Goal: Entertainment & Leisure: Browse casually

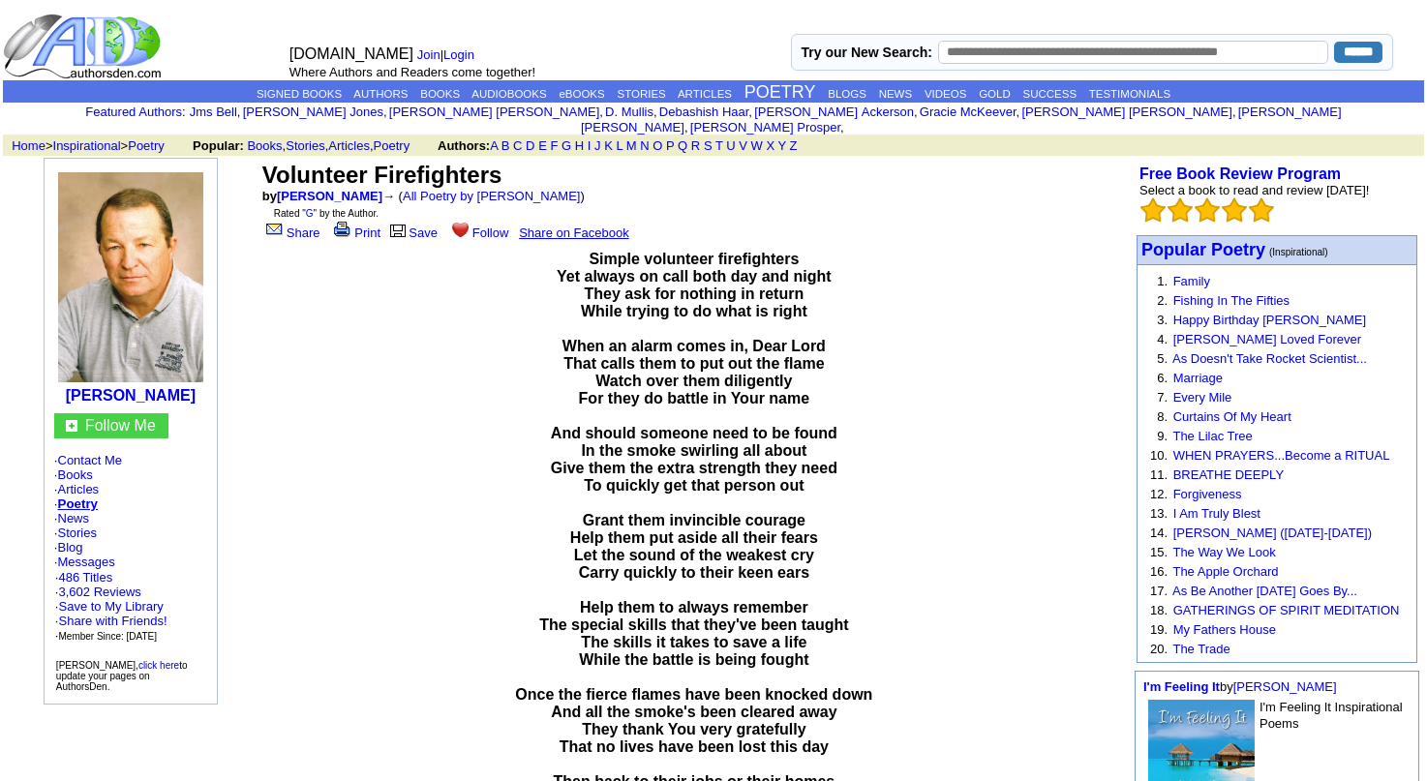
click at [763, 257] on span "Simple volunteer firefighters Yet always on call both day and night They ask fo…" at bounding box center [693, 546] width 357 height 591
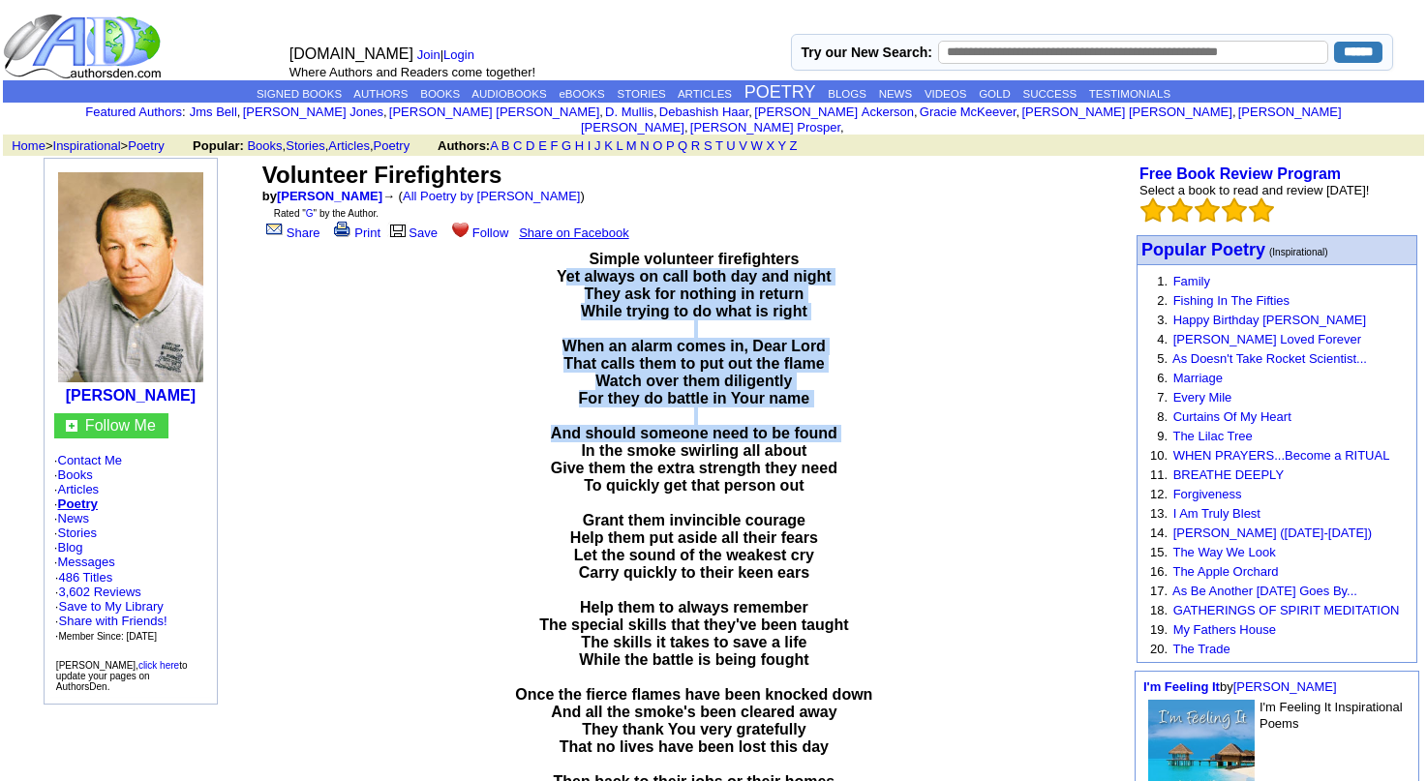
drag, startPoint x: 763, startPoint y: 257, endPoint x: 731, endPoint y: 413, distance: 159.1
click at [731, 413] on span "Simple volunteer firefighters Yet always on call both day and night They ask fo…" at bounding box center [693, 546] width 357 height 591
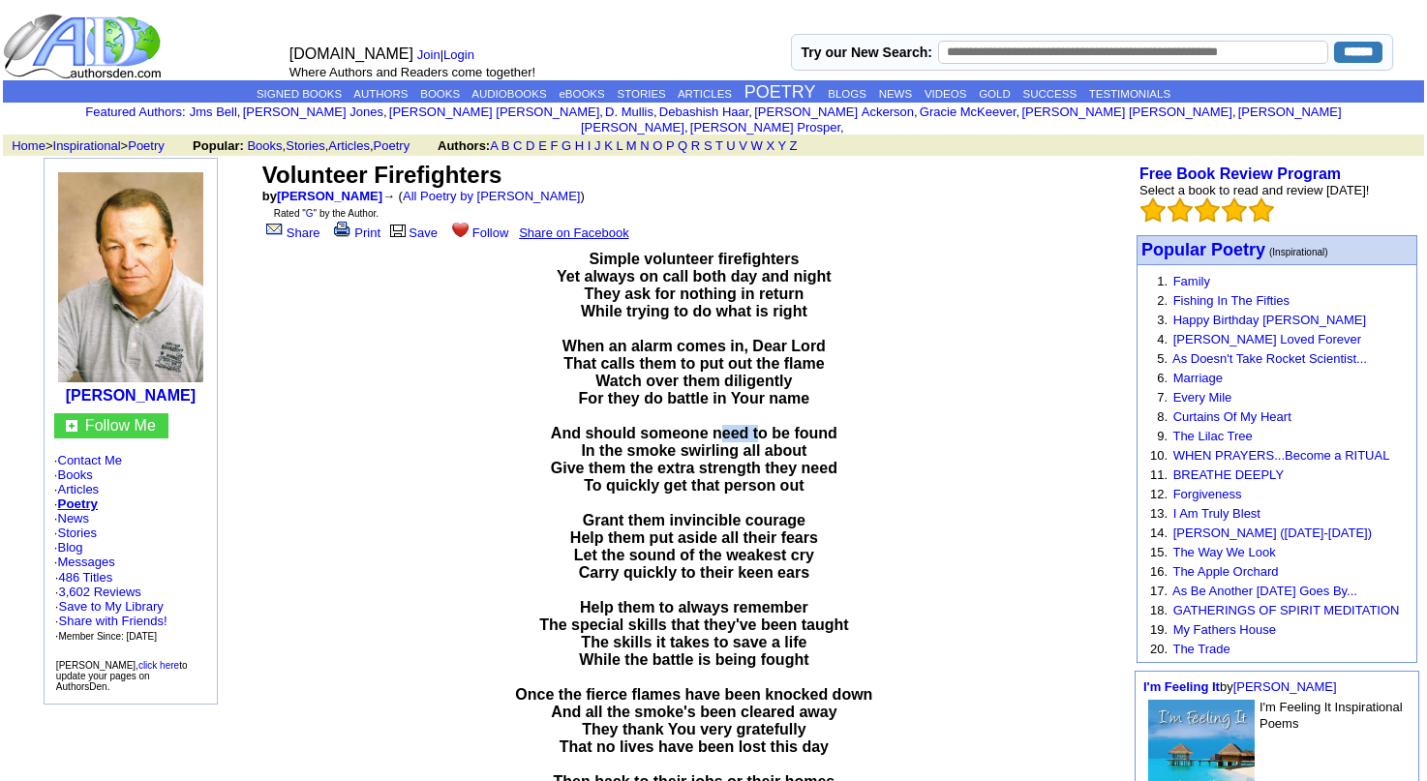
click at [731, 413] on span "Simple volunteer firefighters Yet always on call both day and night They ask fo…" at bounding box center [693, 546] width 357 height 591
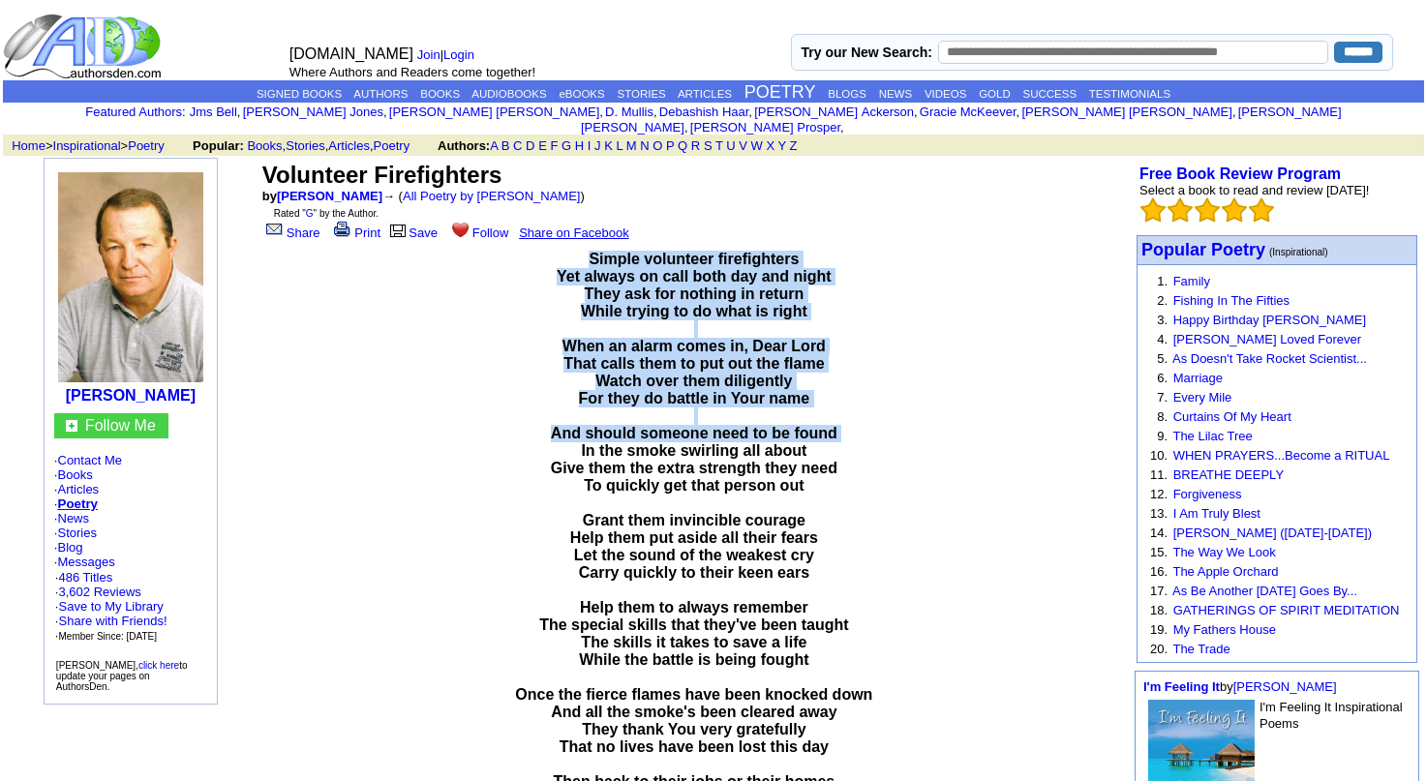
drag, startPoint x: 731, startPoint y: 413, endPoint x: 738, endPoint y: 246, distance: 167.6
click at [738, 251] on span "Simple volunteer firefighters Yet always on call both day and night They ask fo…" at bounding box center [693, 546] width 357 height 591
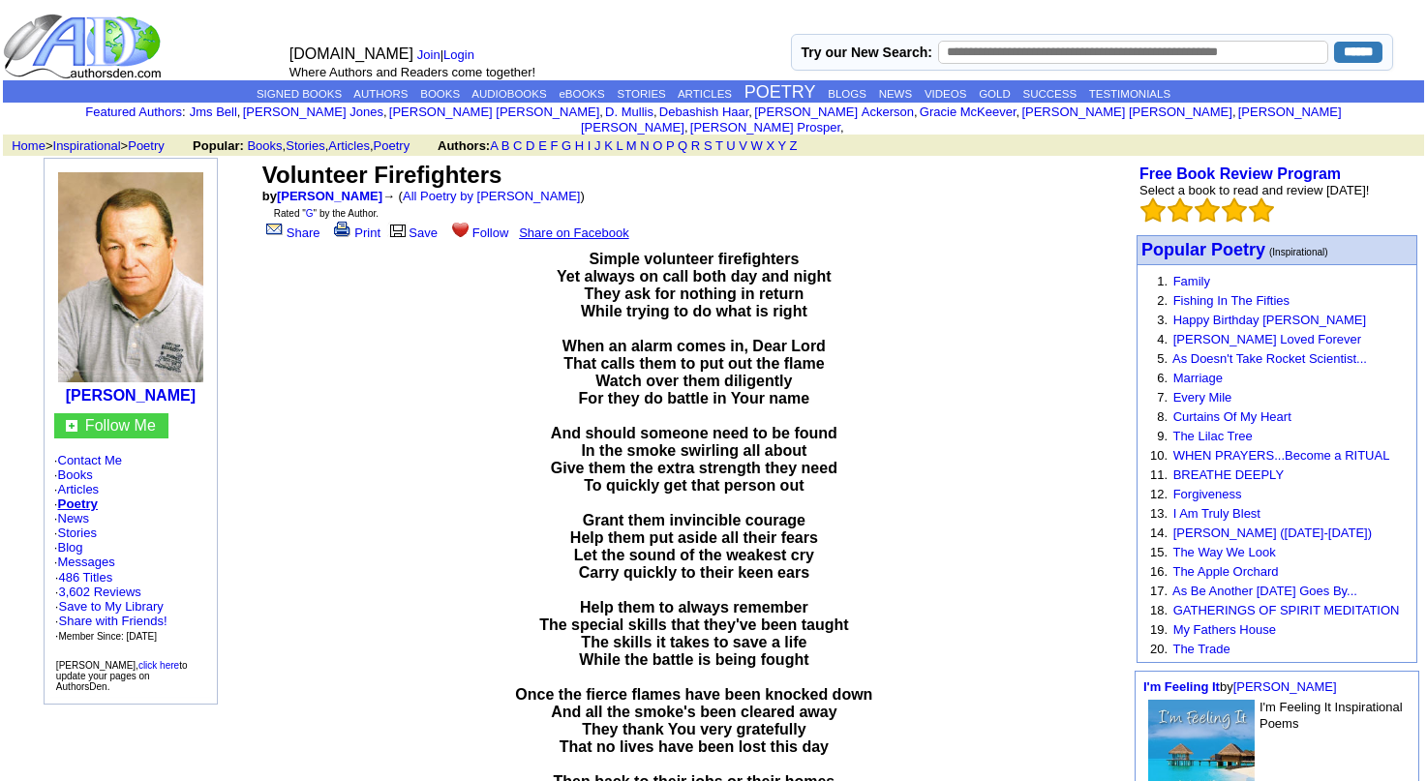
click at [738, 251] on span "Simple volunteer firefighters Yet always on call both day and night They ask fo…" at bounding box center [693, 546] width 357 height 591
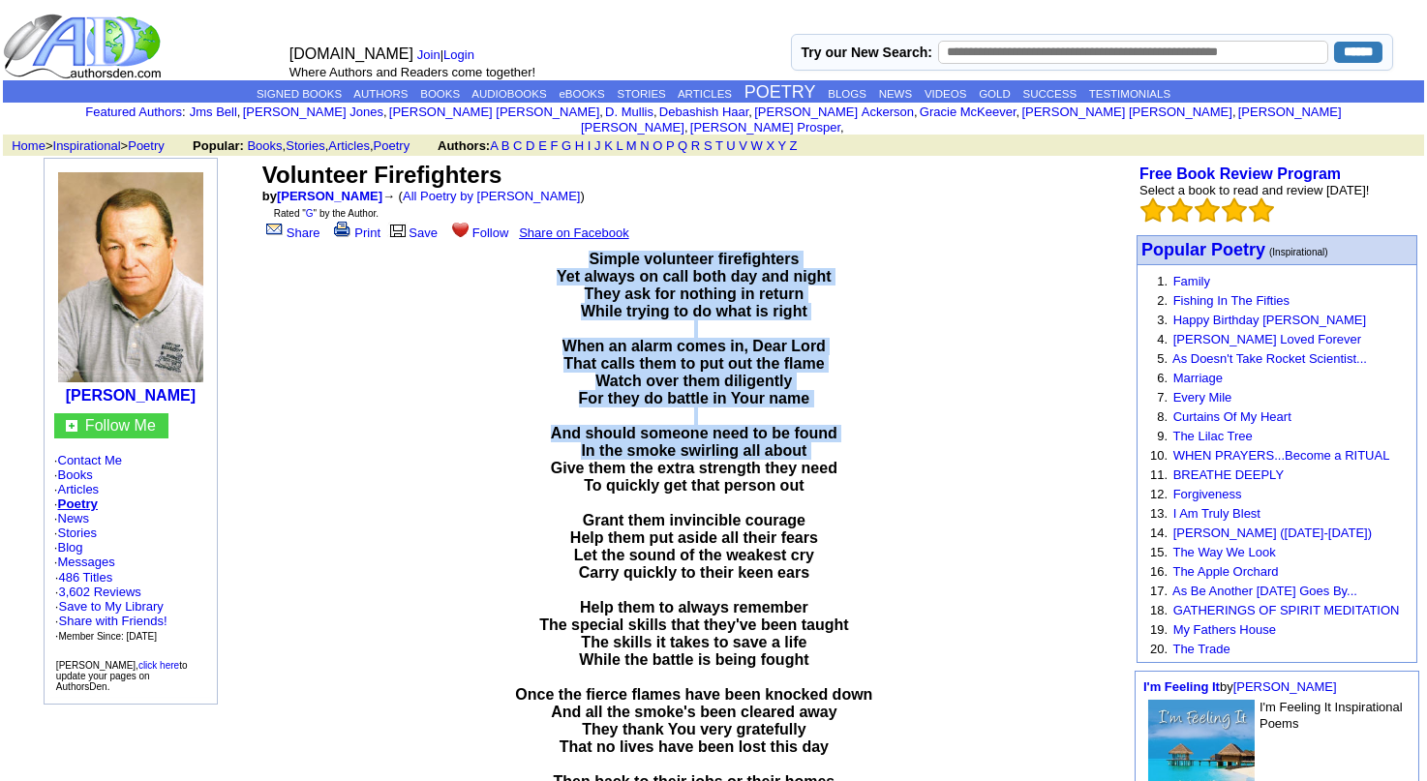
drag, startPoint x: 738, startPoint y: 246, endPoint x: 748, endPoint y: 433, distance: 187.1
click at [748, 433] on span "Simple volunteer firefighters Yet always on call both day and night They ask fo…" at bounding box center [693, 546] width 357 height 591
